Goal: Task Accomplishment & Management: Manage account settings

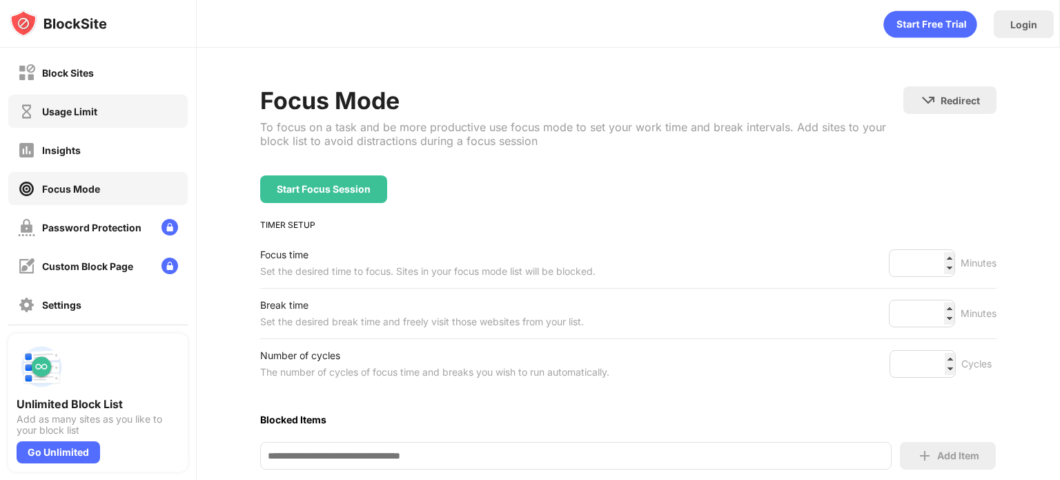
click at [104, 115] on div "Usage Limit" at bounding box center [97, 111] width 179 height 33
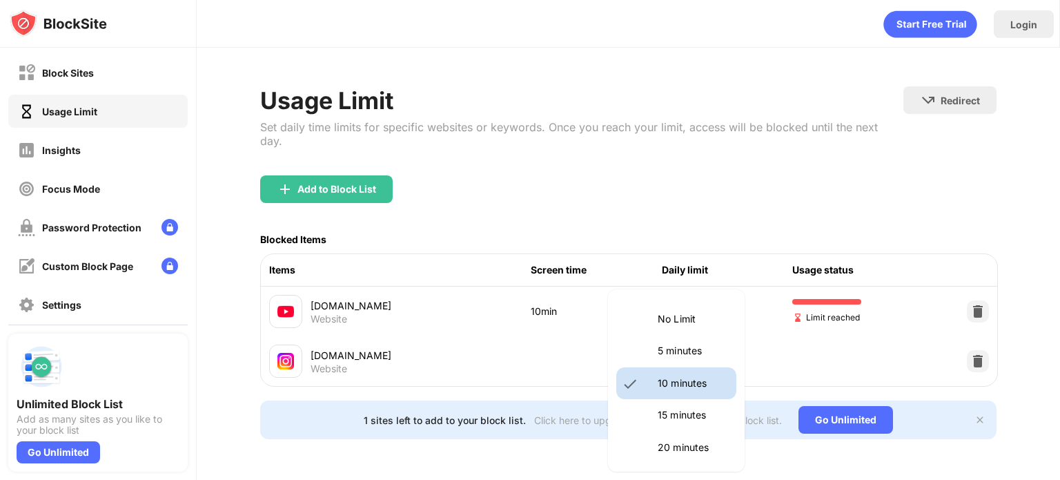
click at [705, 298] on body "Block Sites Usage Limit Insights Focus Mode Password Protection Custom Block Pa…" at bounding box center [530, 240] width 1060 height 480
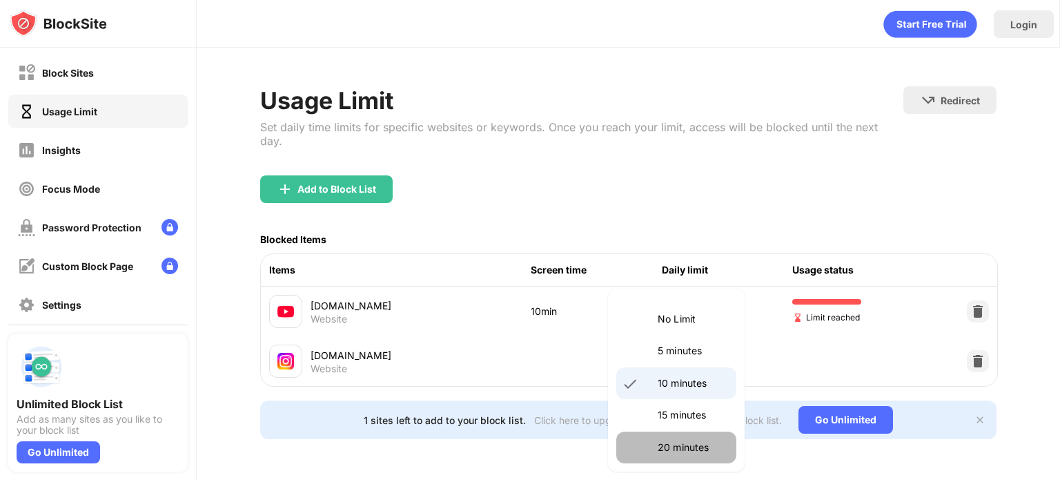
click at [693, 449] on p "20 minutes" at bounding box center [693, 447] width 70 height 15
type input "**"
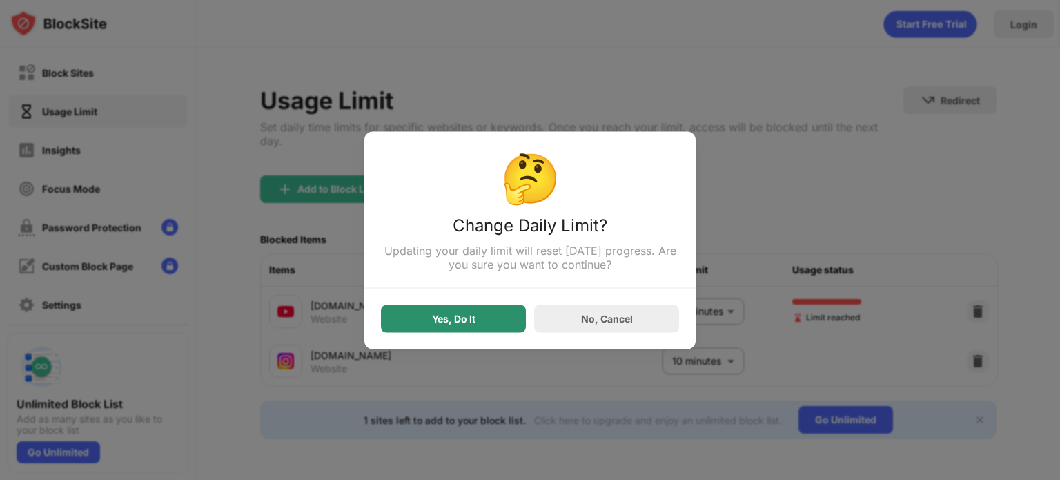
click at [445, 317] on div "Yes, Do It" at bounding box center [453, 318] width 43 height 11
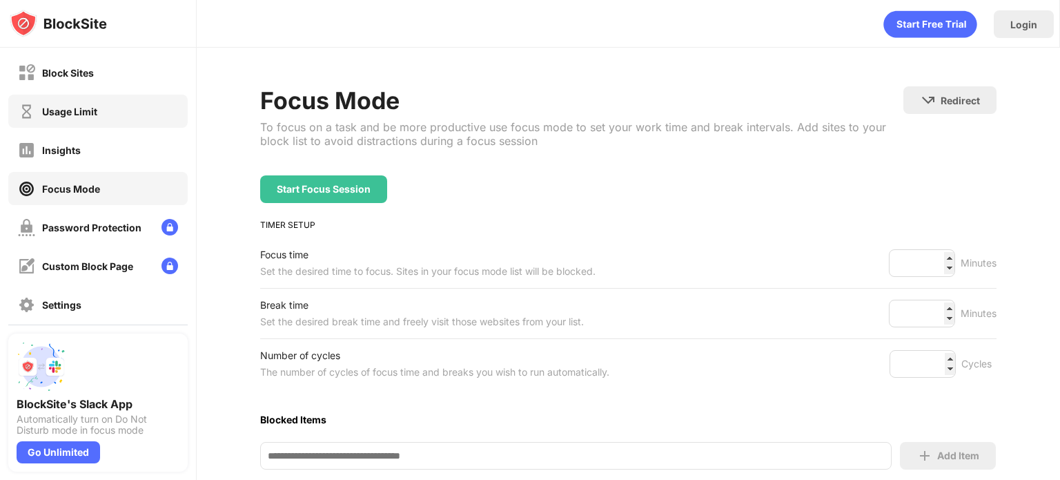
click at [133, 115] on div "Usage Limit" at bounding box center [97, 111] width 179 height 33
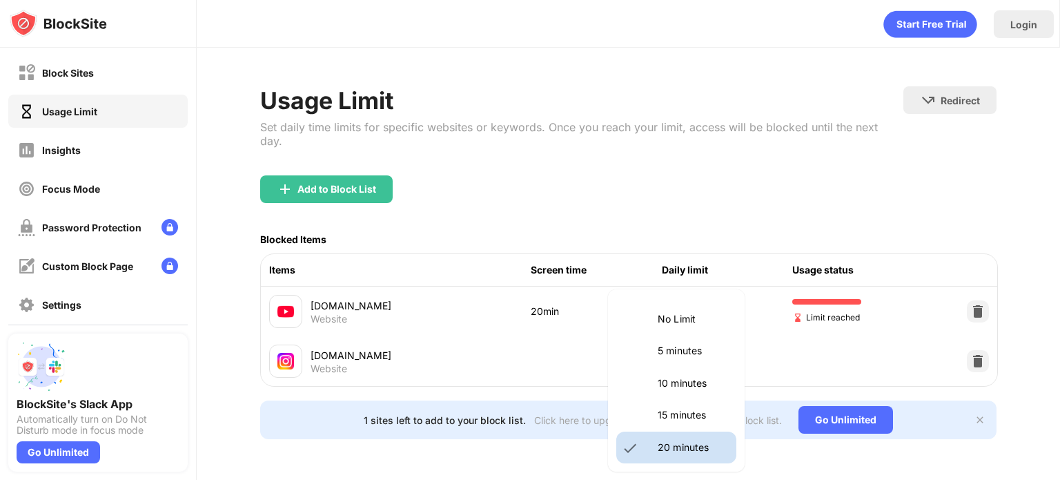
click at [709, 303] on body "Block Sites Usage Limit Insights Focus Mode Password Protection Custom Block Pa…" at bounding box center [530, 240] width 1060 height 480
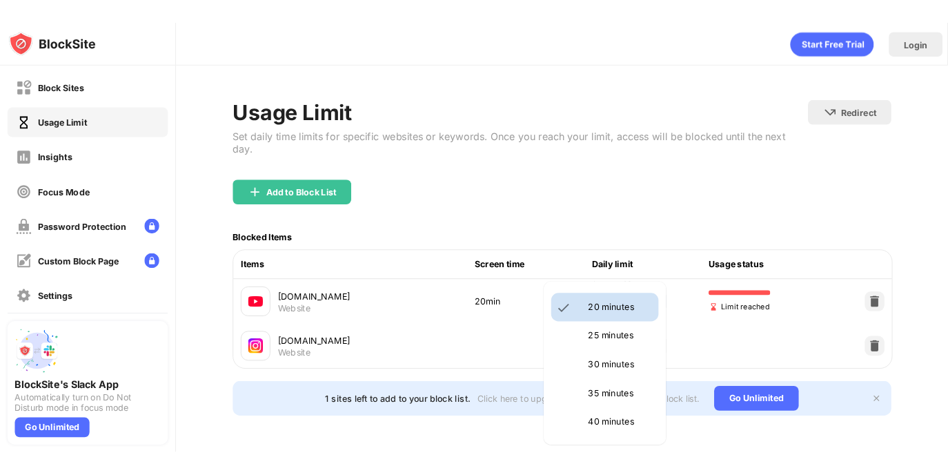
scroll to position [132, 0]
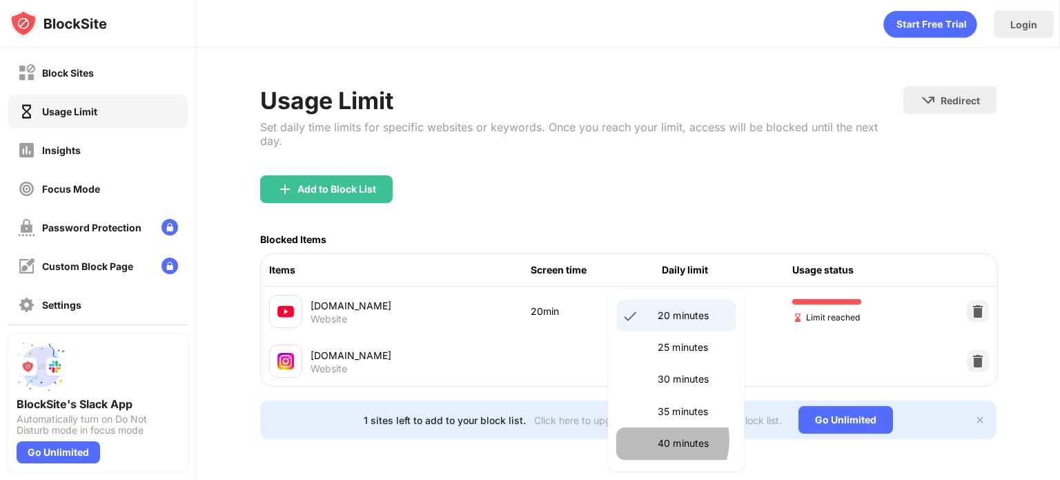
click at [659, 440] on p "40 minutes" at bounding box center [693, 443] width 70 height 15
type input "**"
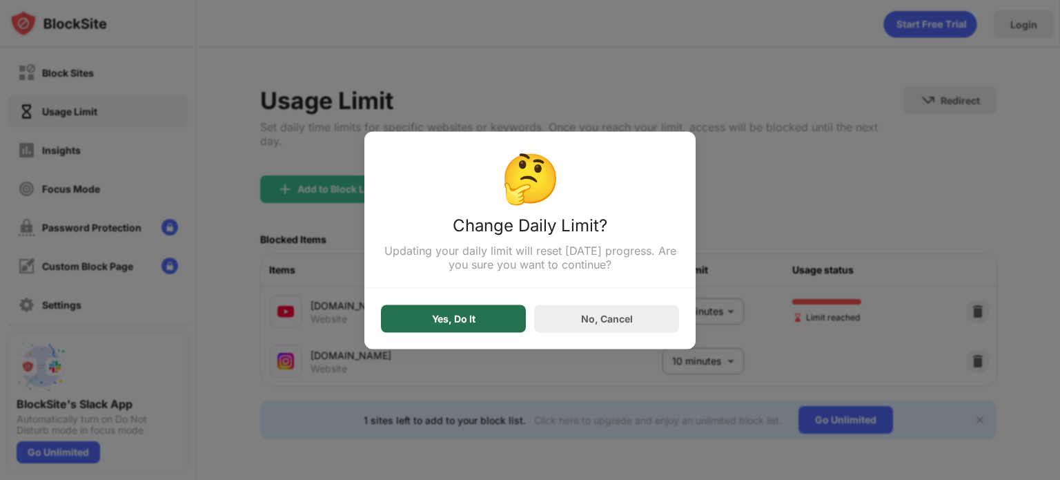
click at [469, 326] on div "Yes, Do It" at bounding box center [453, 318] width 145 height 28
